Goal: Information Seeking & Learning: Understand process/instructions

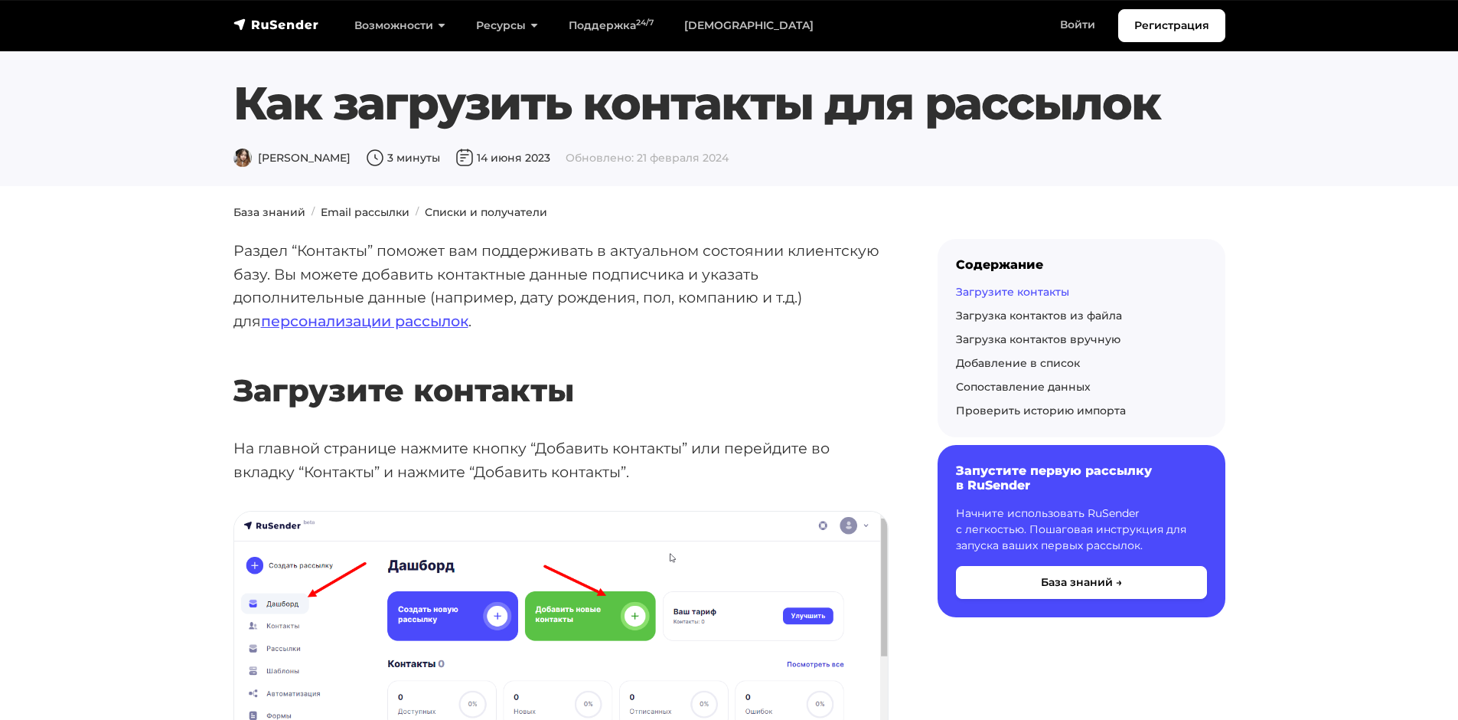
scroll to position [383, 0]
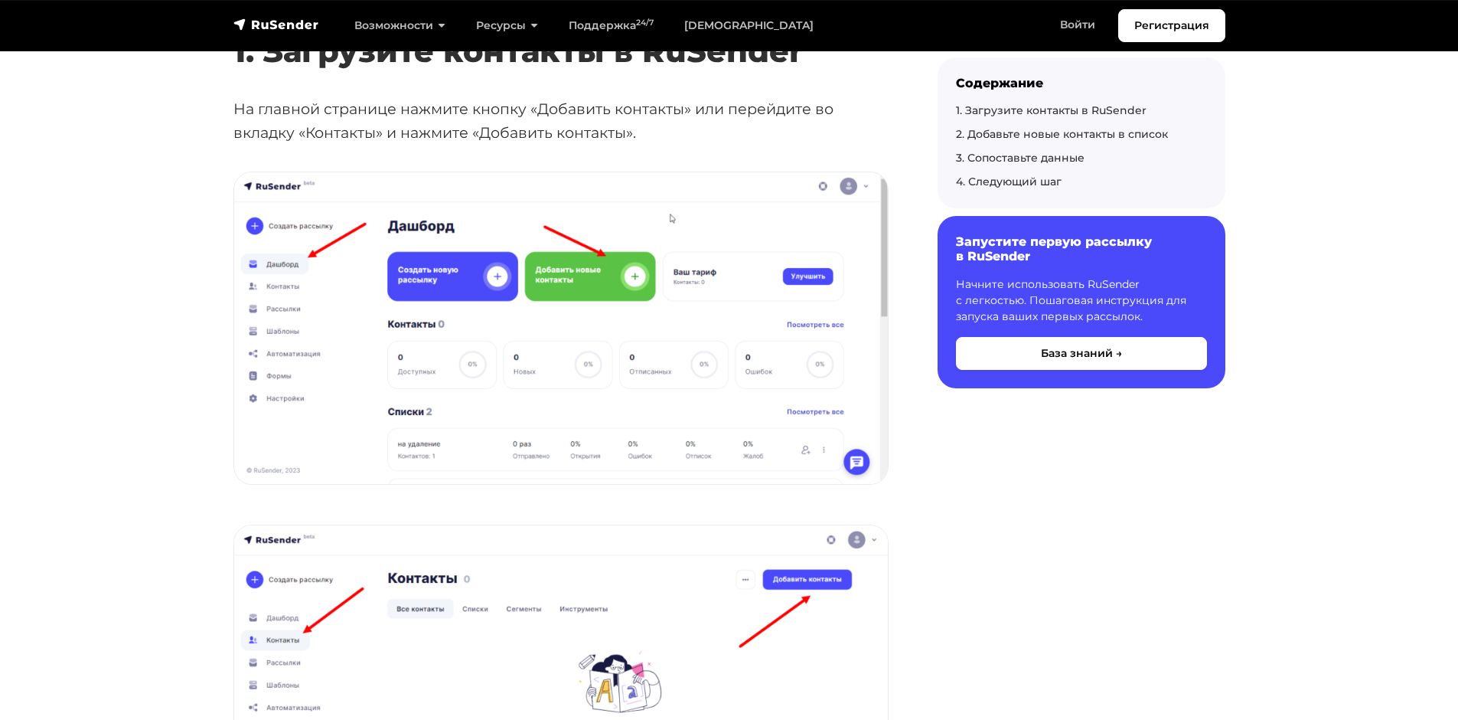
scroll to position [536, 0]
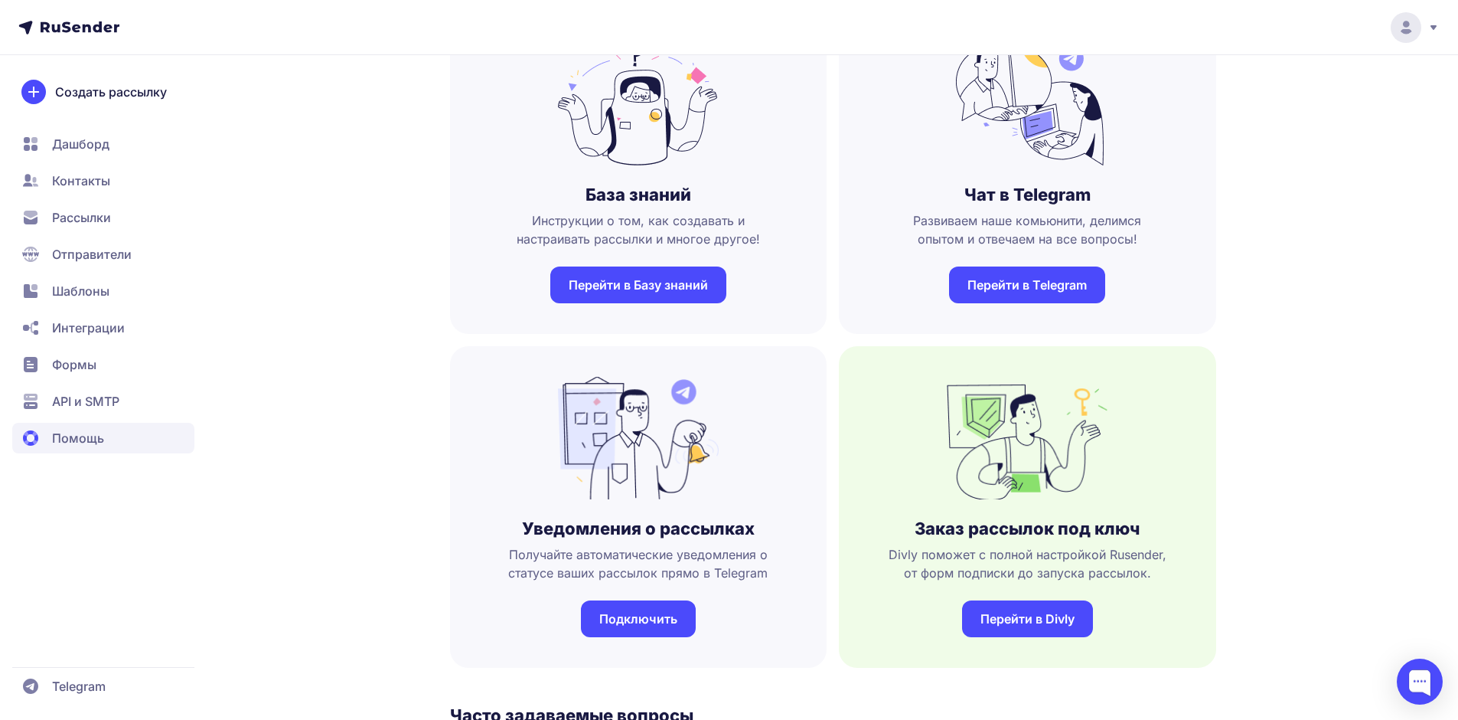
scroll to position [153, 0]
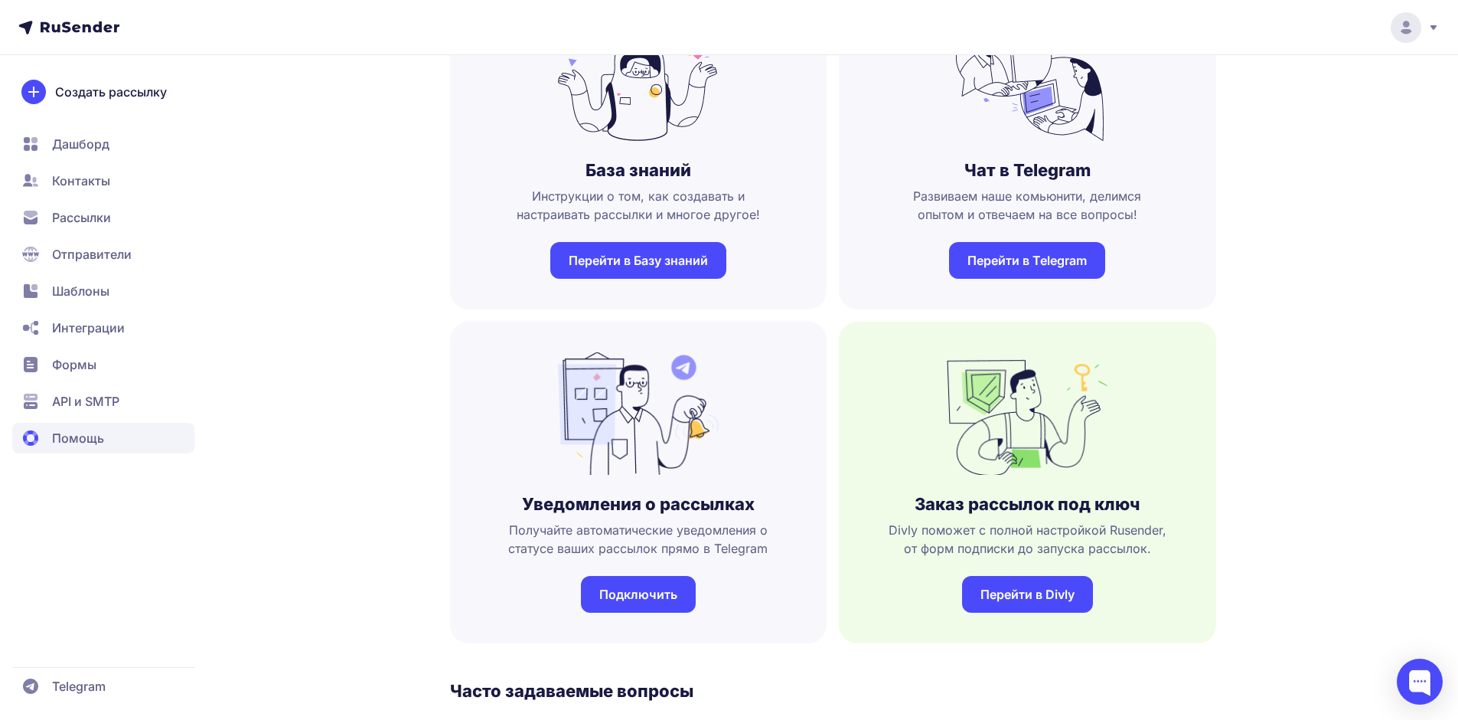
click at [83, 331] on span "Интеграции" at bounding box center [88, 327] width 73 height 18
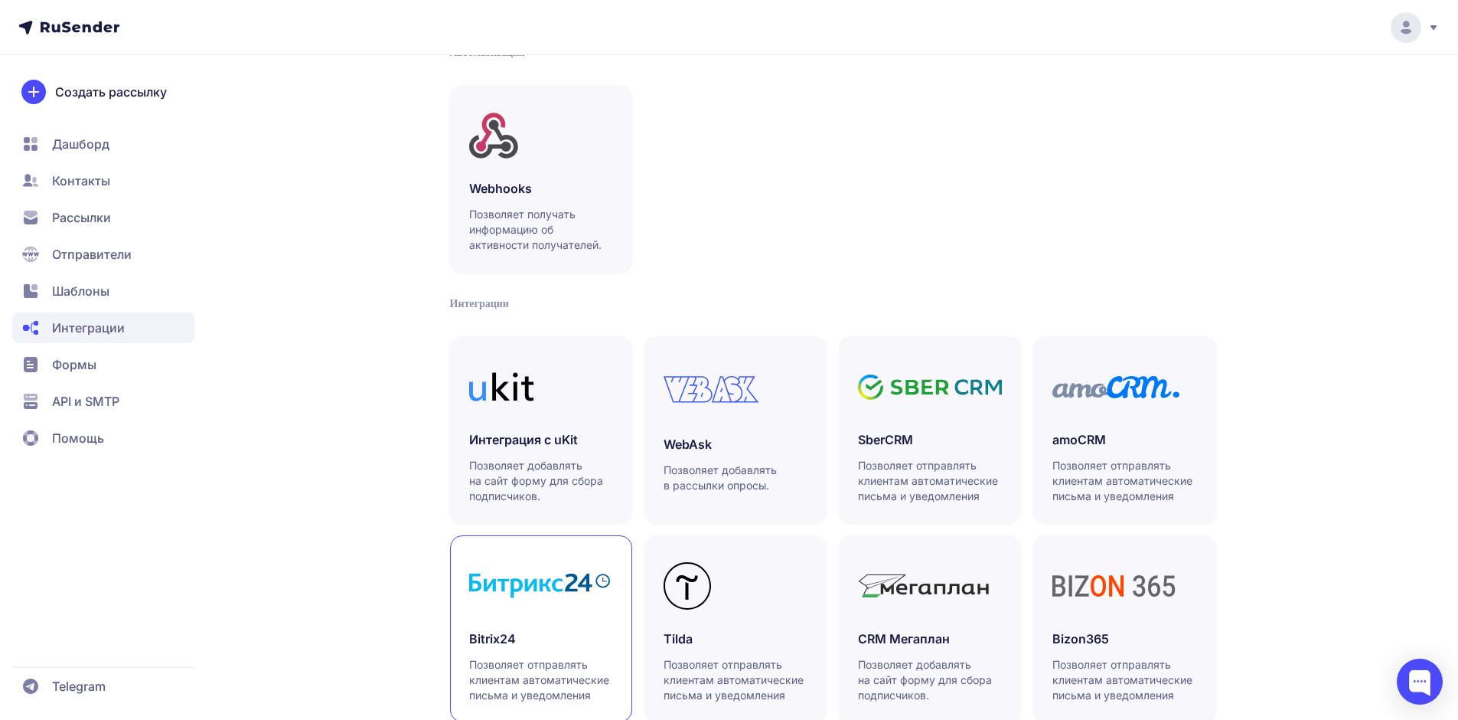
scroll to position [230, 0]
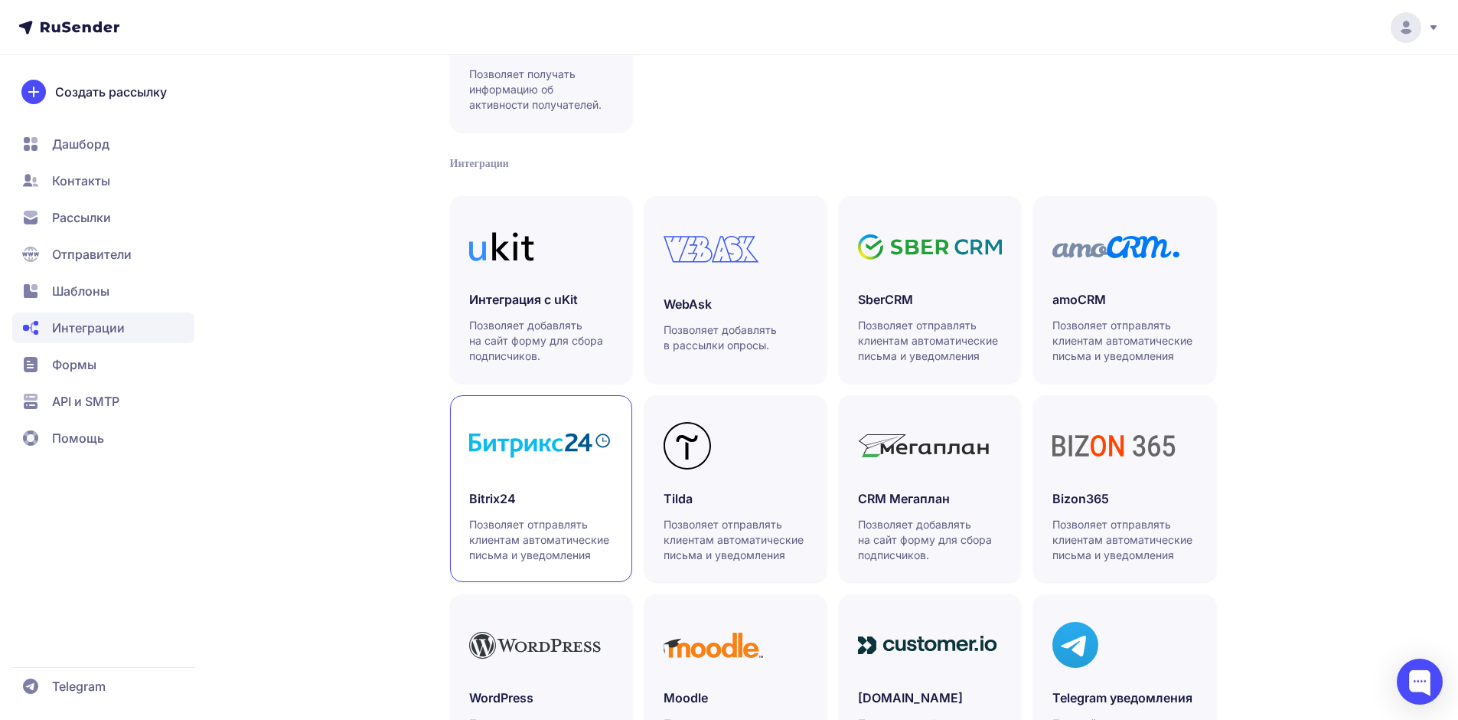
click at [583, 491] on h3 "Bitrix24" at bounding box center [541, 498] width 144 height 18
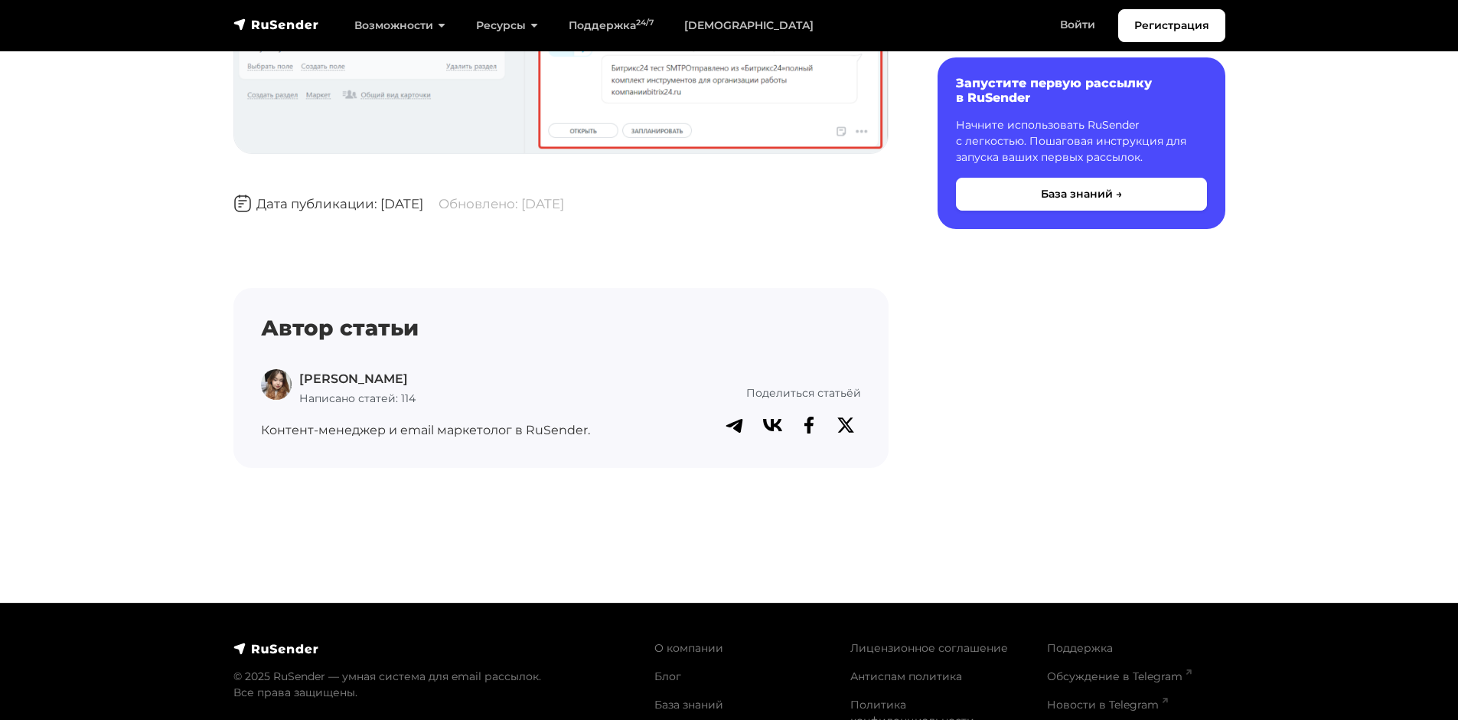
scroll to position [3598, 0]
